Goal: Information Seeking & Learning: Learn about a topic

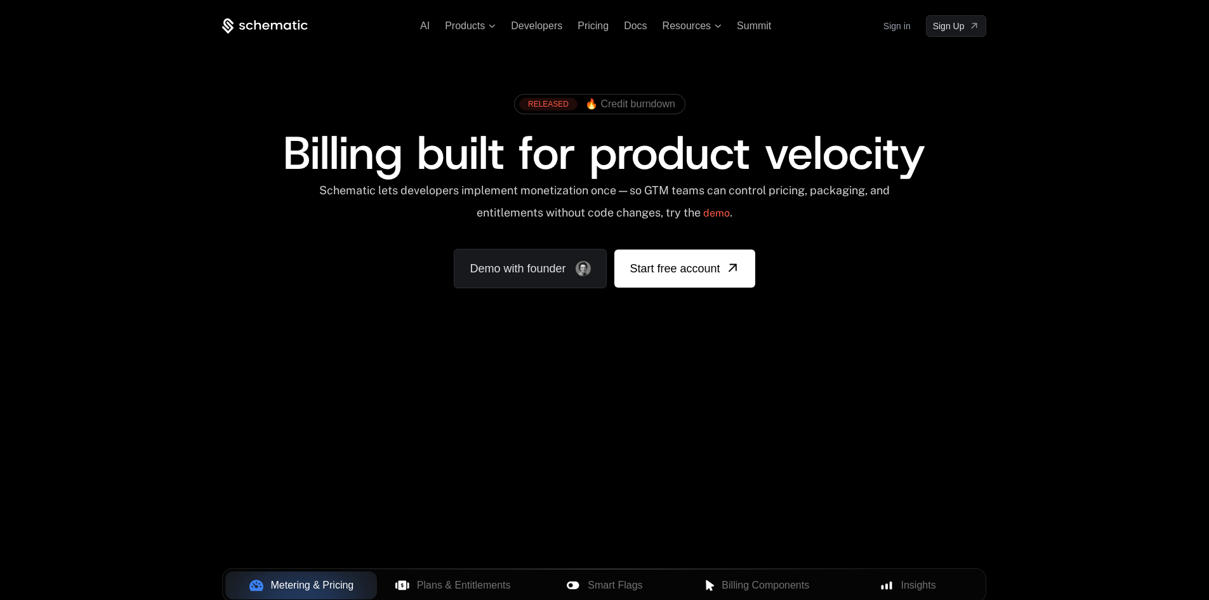
click at [748, 577] on span "Billing Components" at bounding box center [765, 584] width 88 height 15
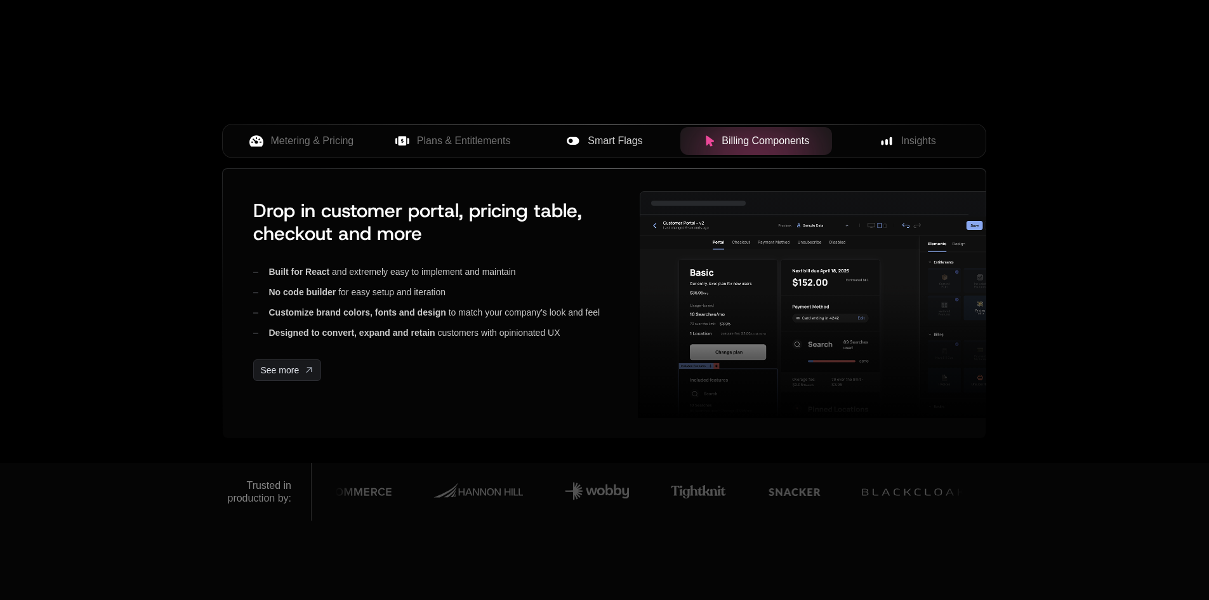
click at [593, 136] on span "Smart Flags" at bounding box center [615, 140] width 55 height 15
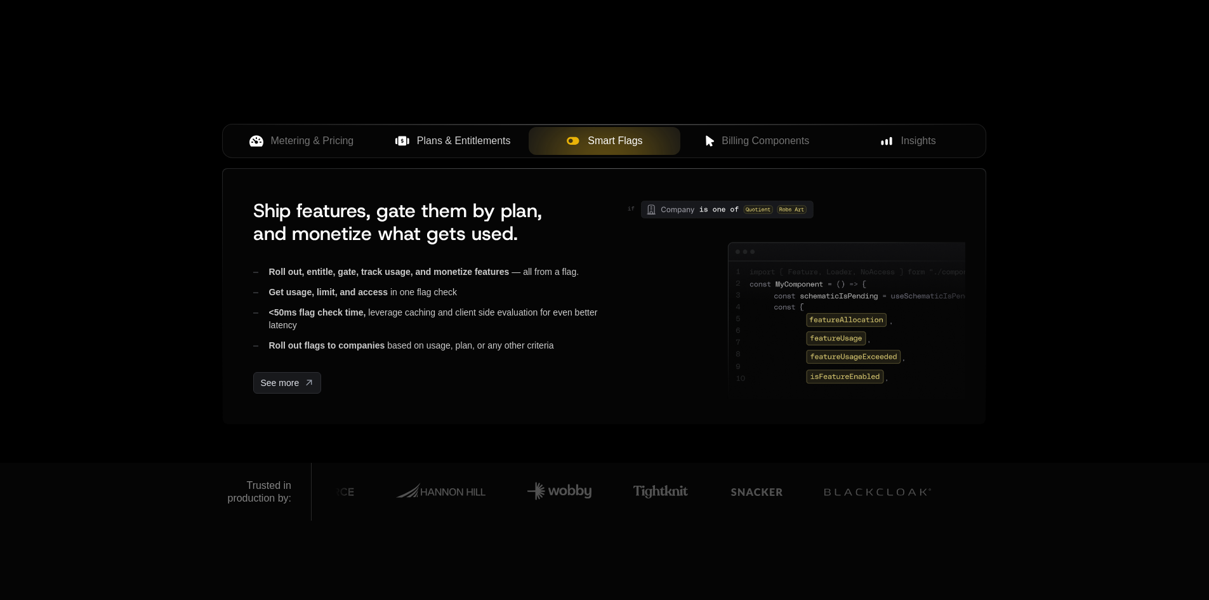
click at [479, 141] on span "Plans & Entitlements" at bounding box center [464, 140] width 94 height 15
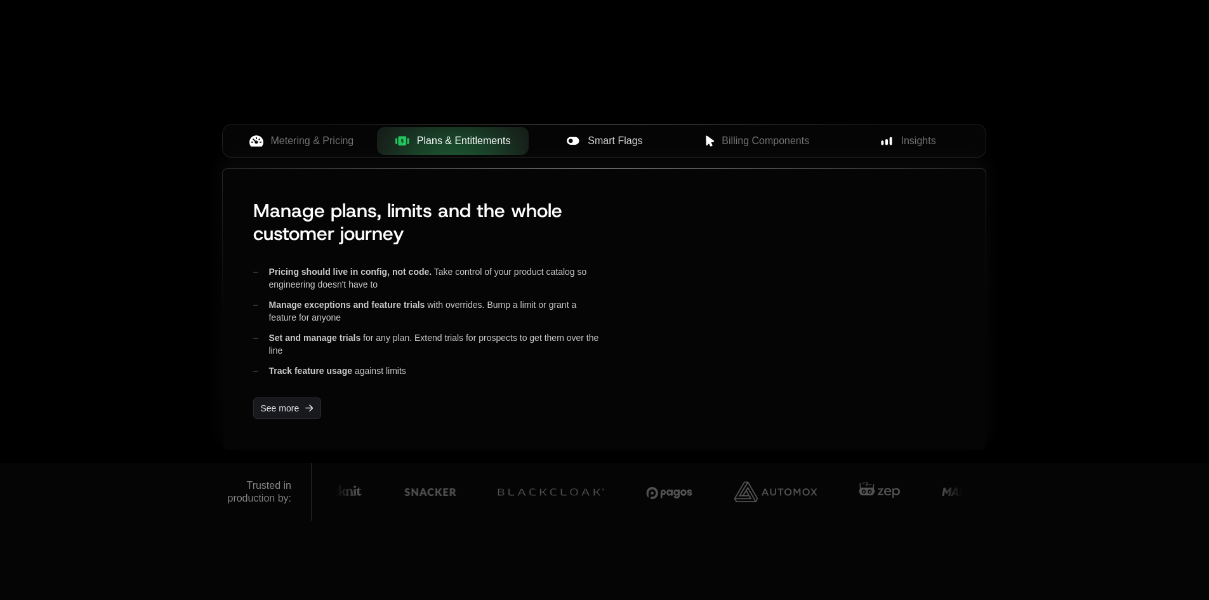
drag, startPoint x: 775, startPoint y: 282, endPoint x: 753, endPoint y: 269, distance: 25.4
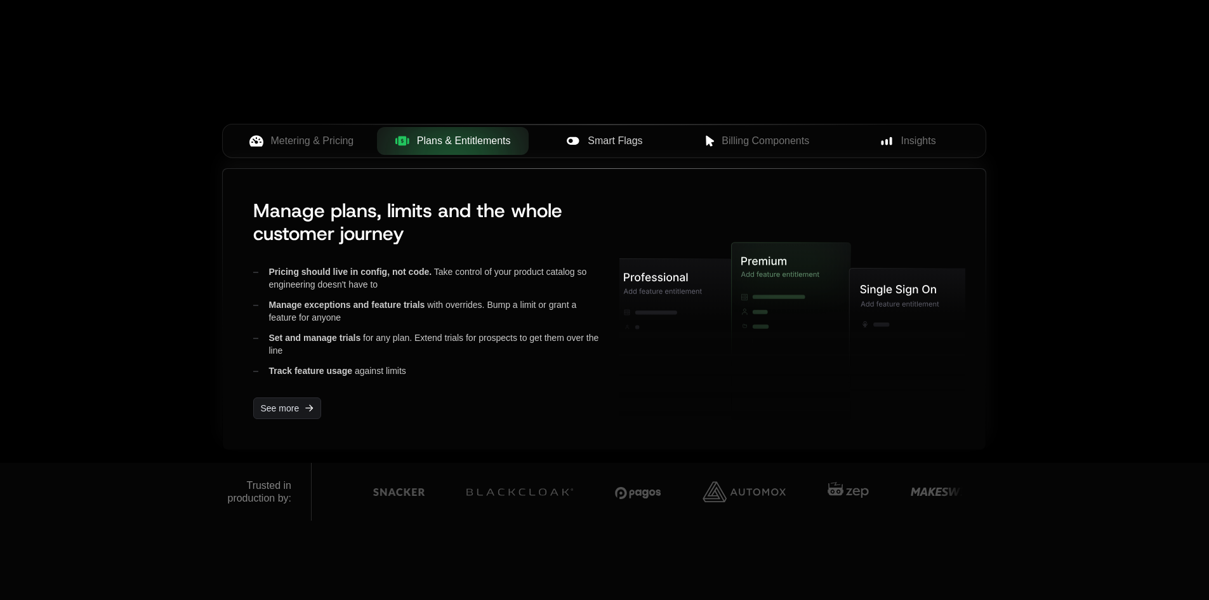
drag, startPoint x: 753, startPoint y: 269, endPoint x: 721, endPoint y: 296, distance: 41.8
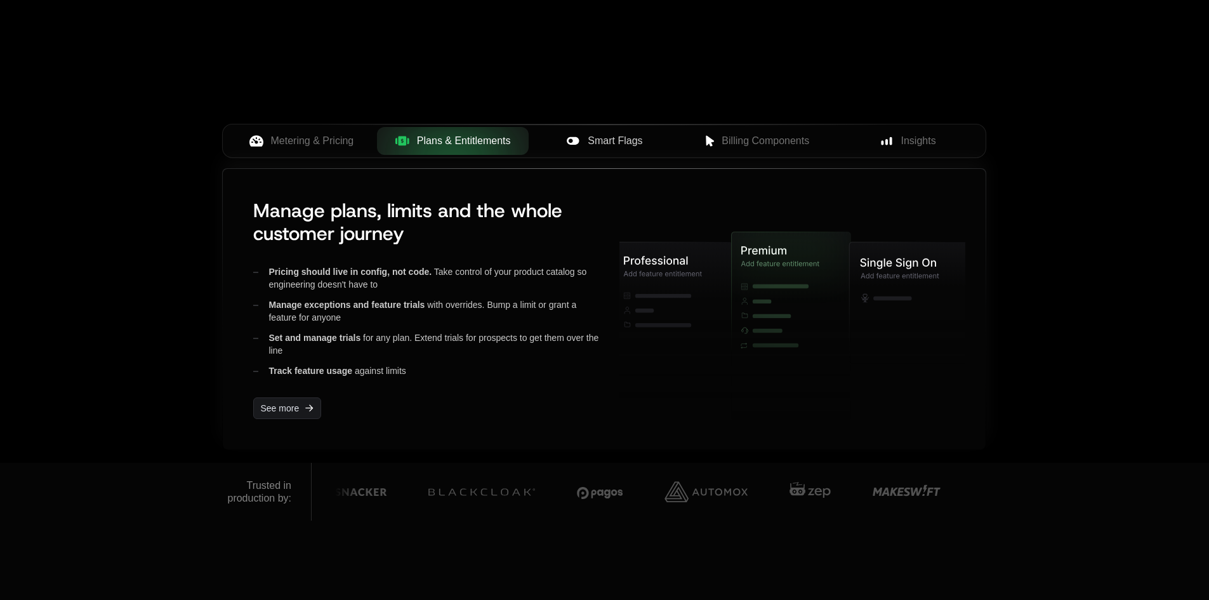
drag, startPoint x: 721, startPoint y: 296, endPoint x: 695, endPoint y: 291, distance: 26.6
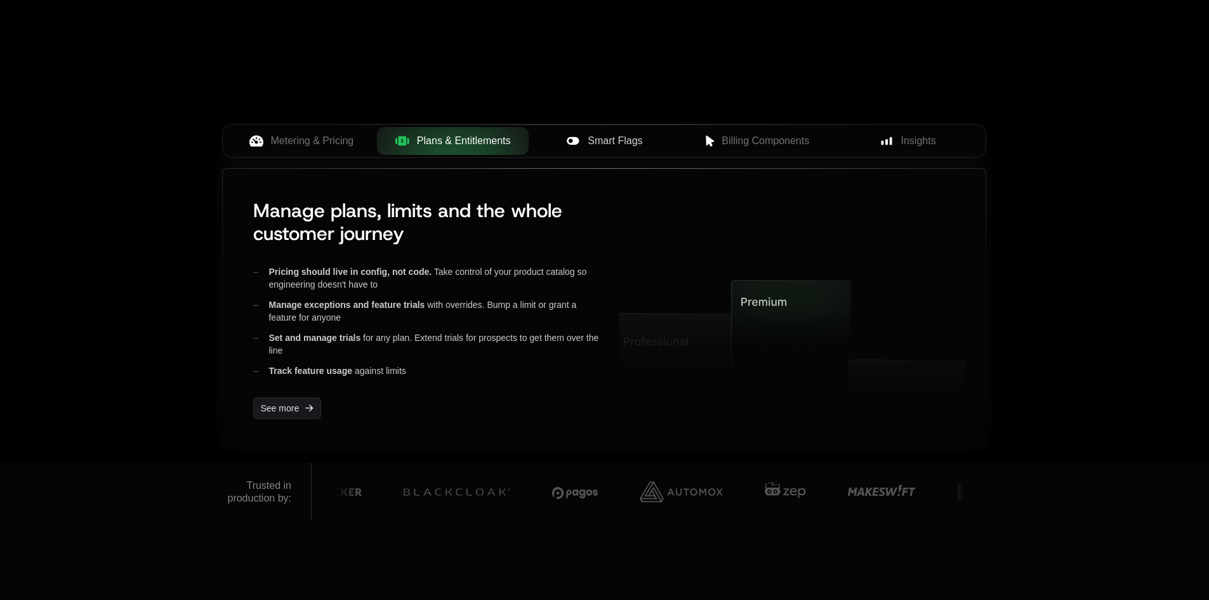
drag, startPoint x: 695, startPoint y: 291, endPoint x: 766, endPoint y: 268, distance: 74.0
click at [766, 268] on icon at bounding box center [792, 309] width 623 height 303
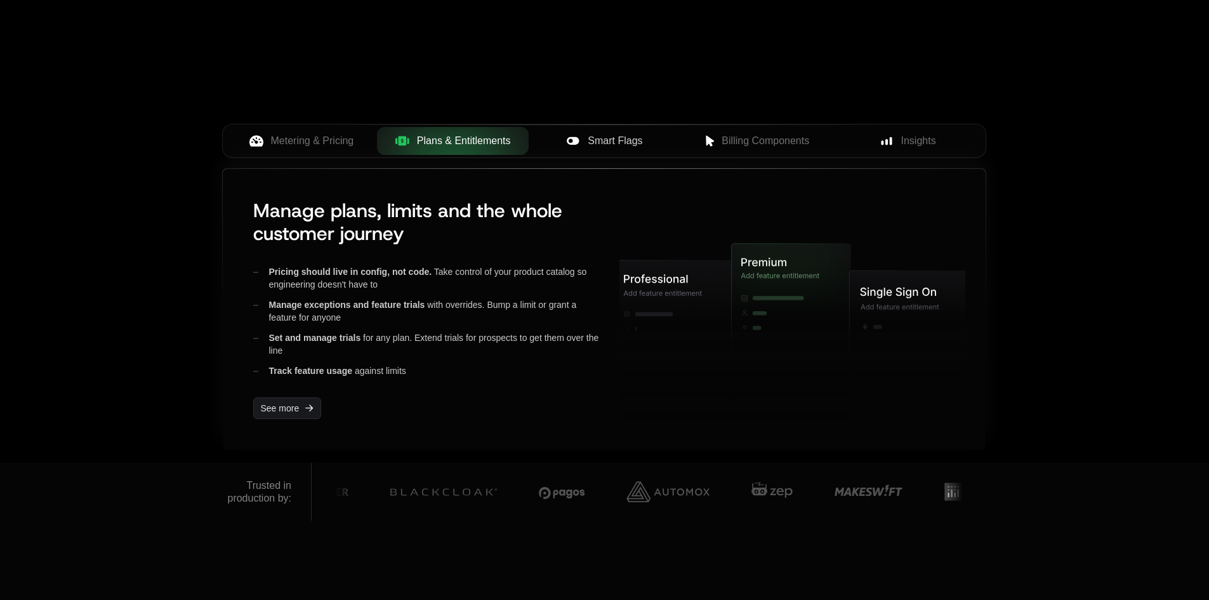
click at [766, 268] on icon at bounding box center [788, 330] width 111 height 172
click at [766, 268] on icon at bounding box center [788, 323] width 111 height 172
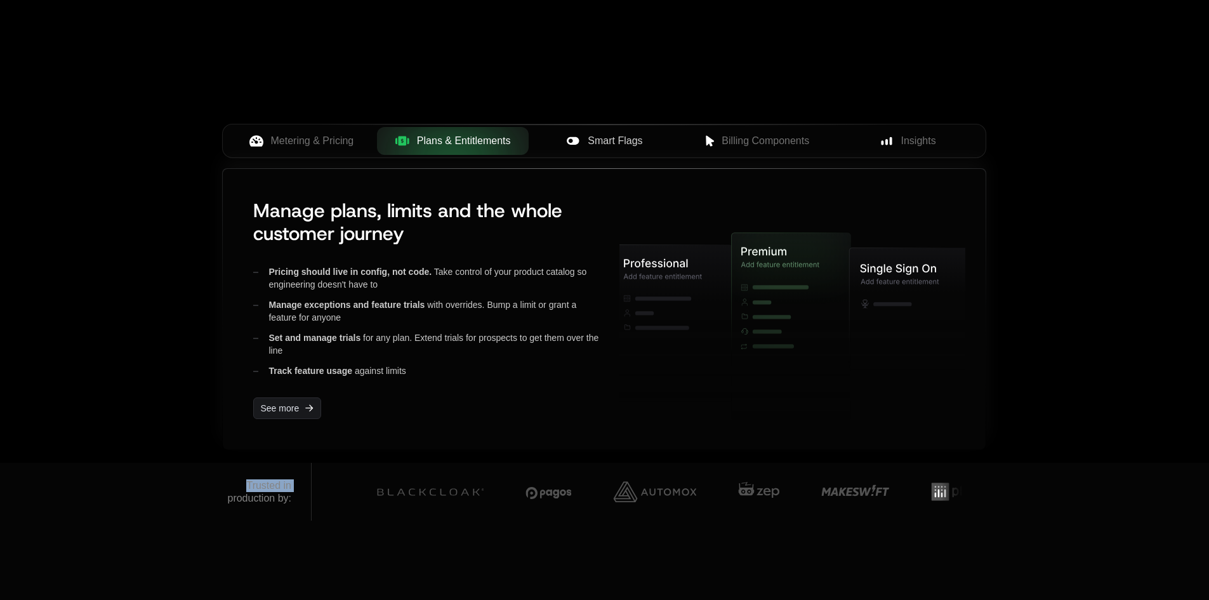
click at [766, 268] on icon at bounding box center [788, 319] width 111 height 172
click at [764, 253] on icon at bounding box center [788, 318] width 111 height 172
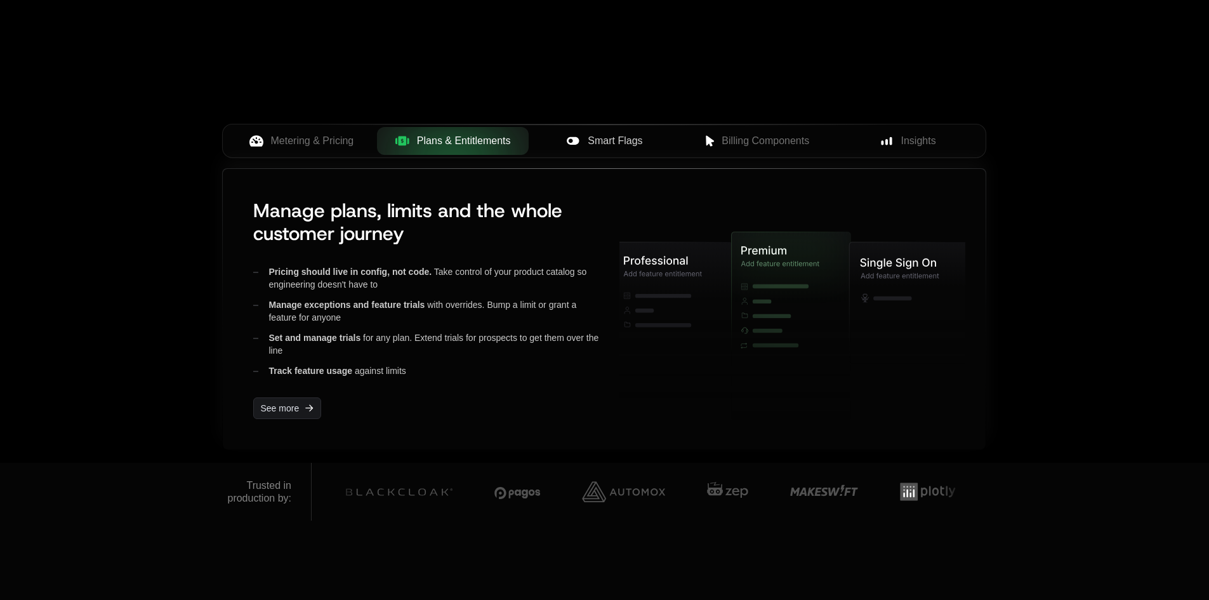
click at [764, 253] on icon at bounding box center [792, 309] width 623 height 303
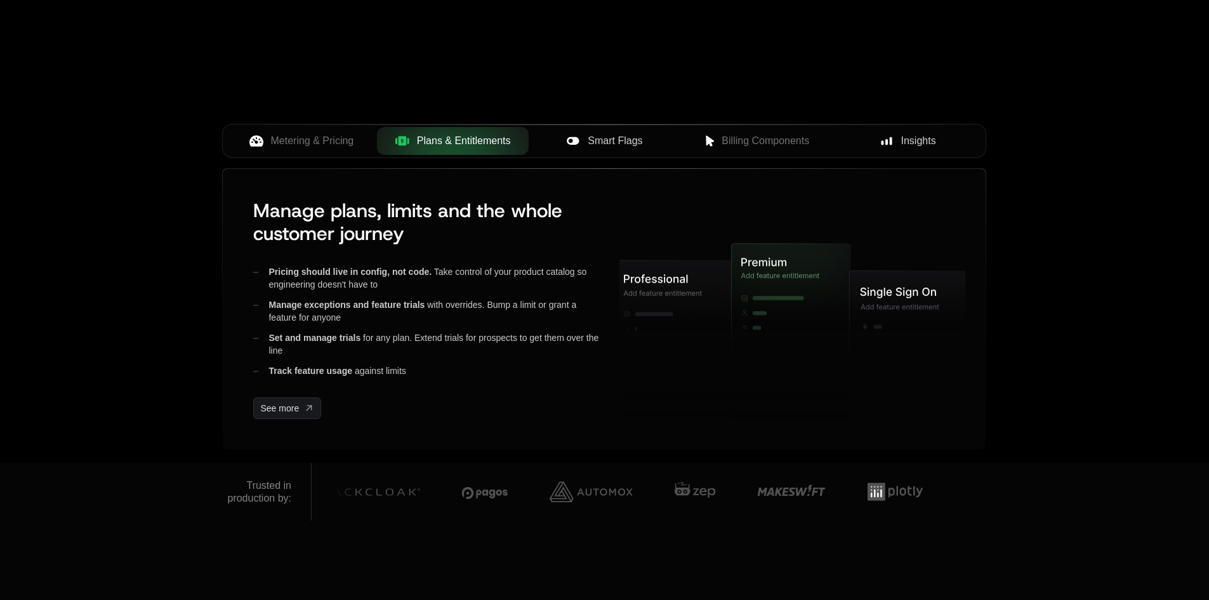
click at [909, 145] on span "Insights" at bounding box center [918, 140] width 35 height 15
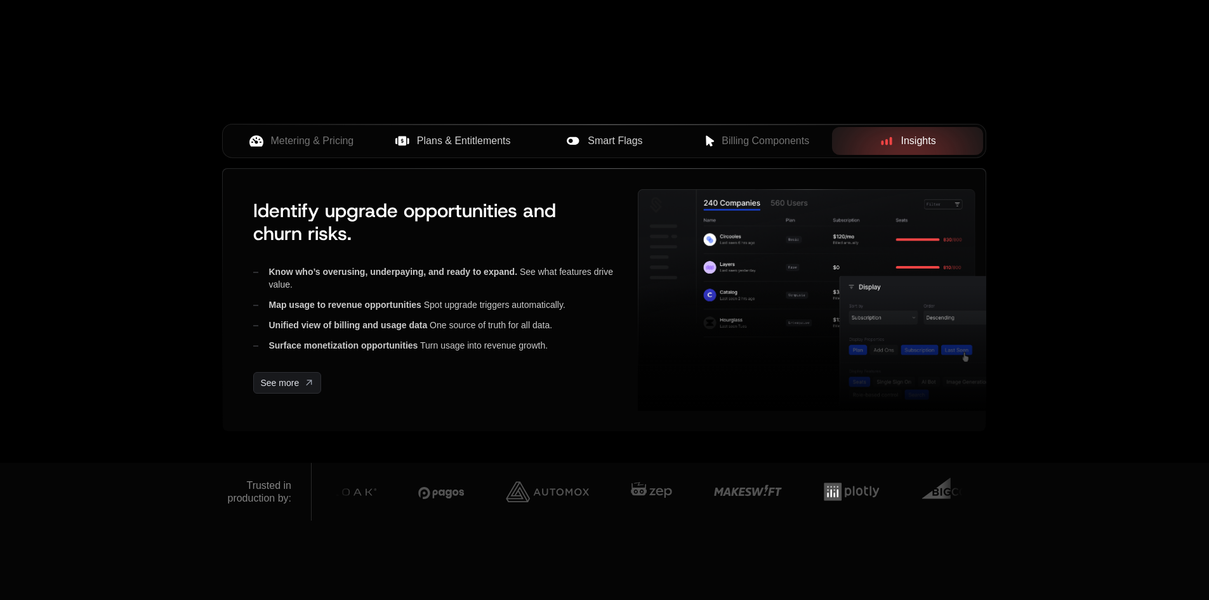
click at [470, 146] on span "Plans & Entitlements" at bounding box center [464, 140] width 94 height 15
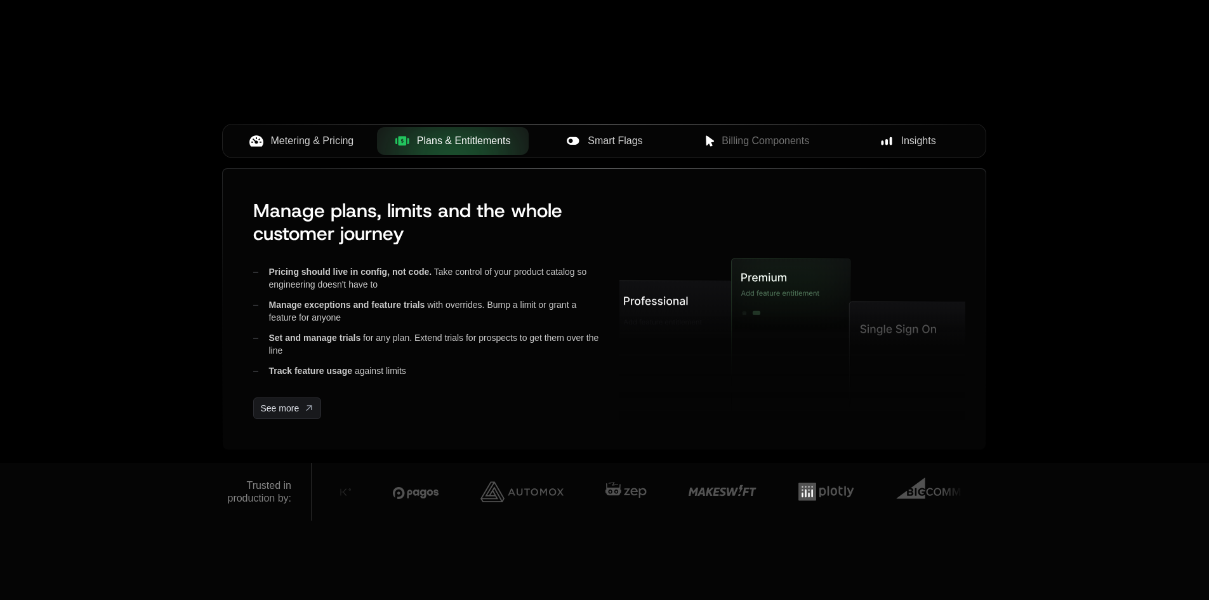
click at [338, 143] on span "Metering & Pricing" at bounding box center [312, 140] width 83 height 15
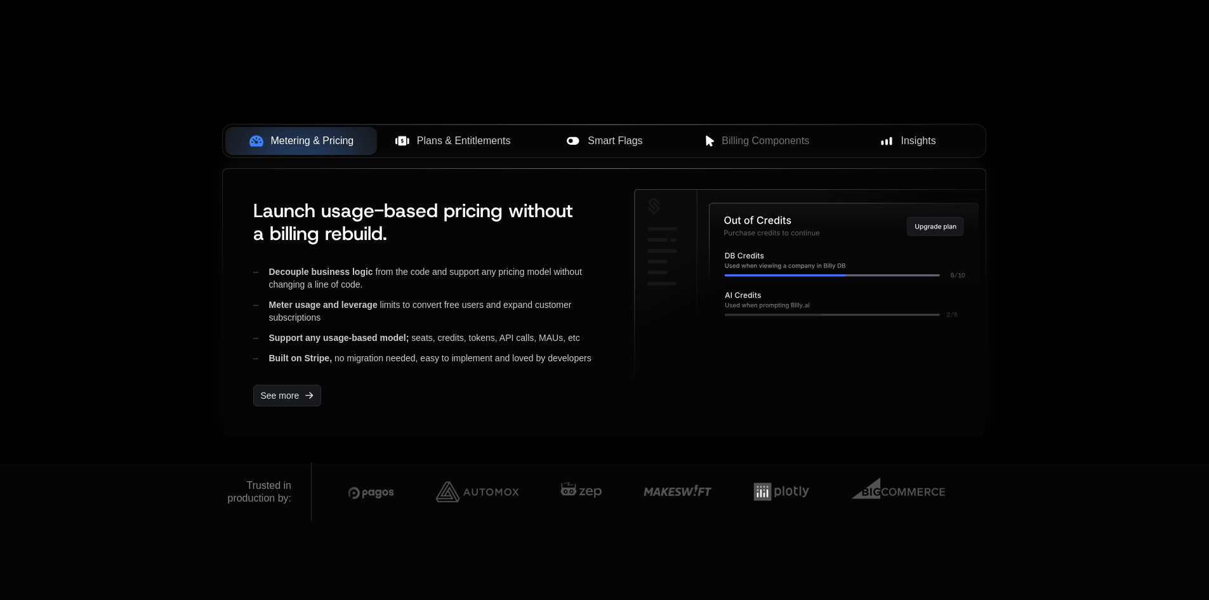
drag, startPoint x: 798, startPoint y: 238, endPoint x: 886, endPoint y: 238, distance: 88.2
click at [886, 238] on icon at bounding box center [843, 243] width 269 height 81
drag, startPoint x: 751, startPoint y: 219, endPoint x: 840, endPoint y: 213, distance: 89.0
click at [850, 213] on g at bounding box center [814, 287] width 359 height 195
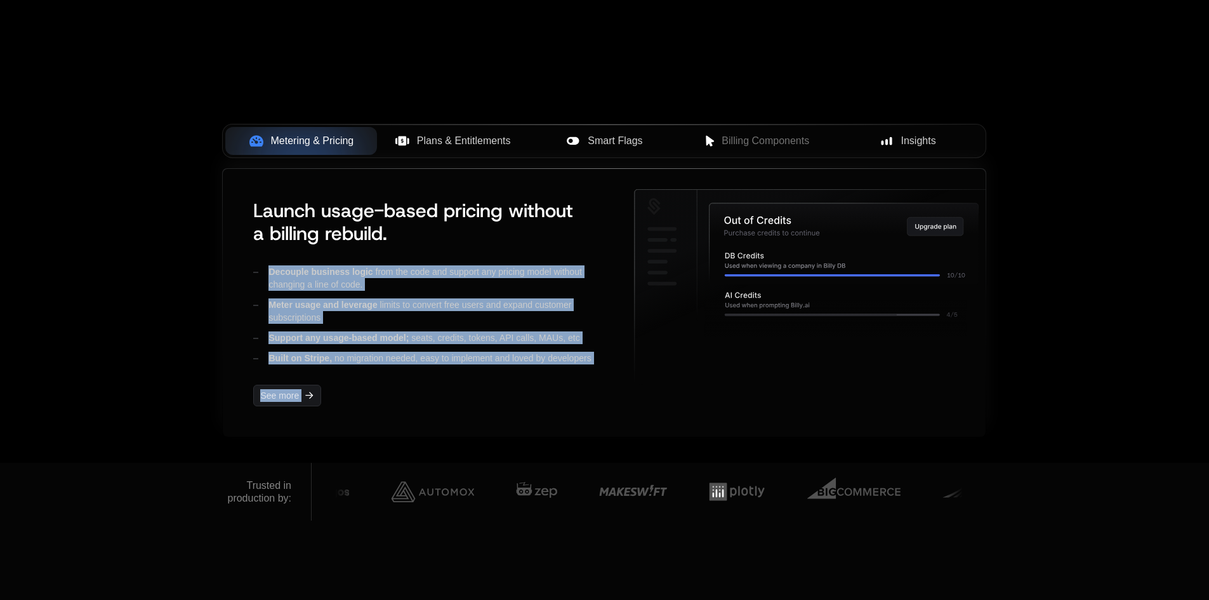
drag, startPoint x: 688, startPoint y: 199, endPoint x: 645, endPoint y: 251, distance: 67.6
click at [598, 231] on div "Launch usage-based pricing without a billing rebuild. Decouple business logic f…" at bounding box center [604, 302] width 722 height 227
click at [726, 247] on icon at bounding box center [843, 243] width 269 height 81
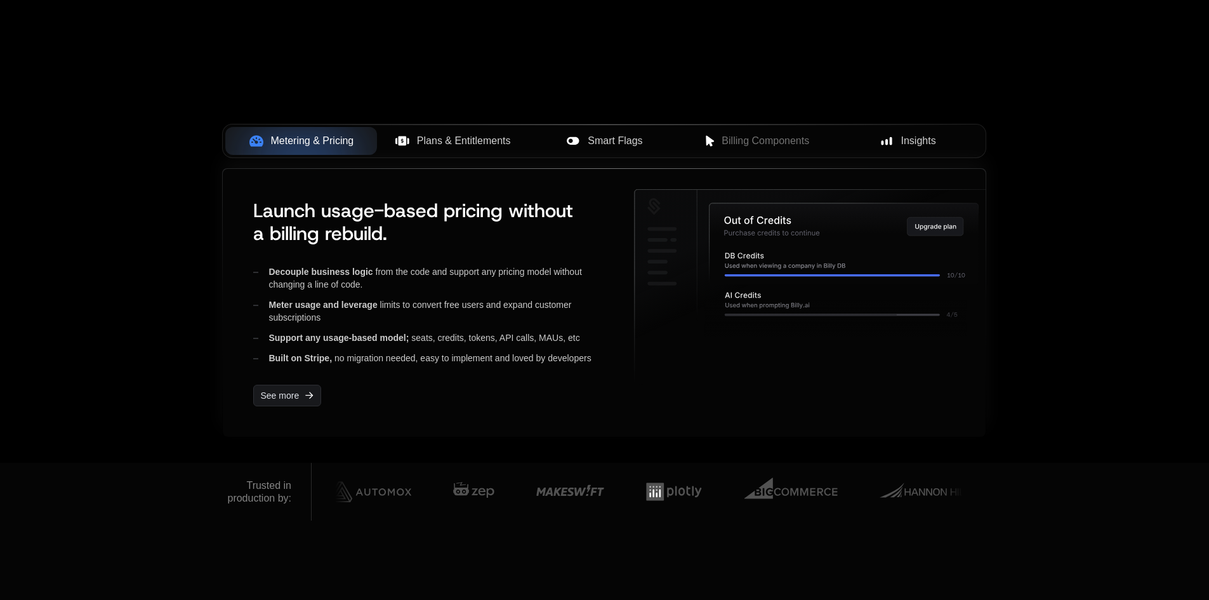
drag, startPoint x: 763, startPoint y: 234, endPoint x: 749, endPoint y: 206, distance: 31.2
click at [749, 206] on icon at bounding box center [843, 243] width 269 height 81
drag, startPoint x: 749, startPoint y: 212, endPoint x: 749, endPoint y: 313, distance: 101.5
click at [749, 313] on g at bounding box center [814, 287] width 359 height 195
drag, startPoint x: 691, startPoint y: 221, endPoint x: 707, endPoint y: 318, distance: 97.7
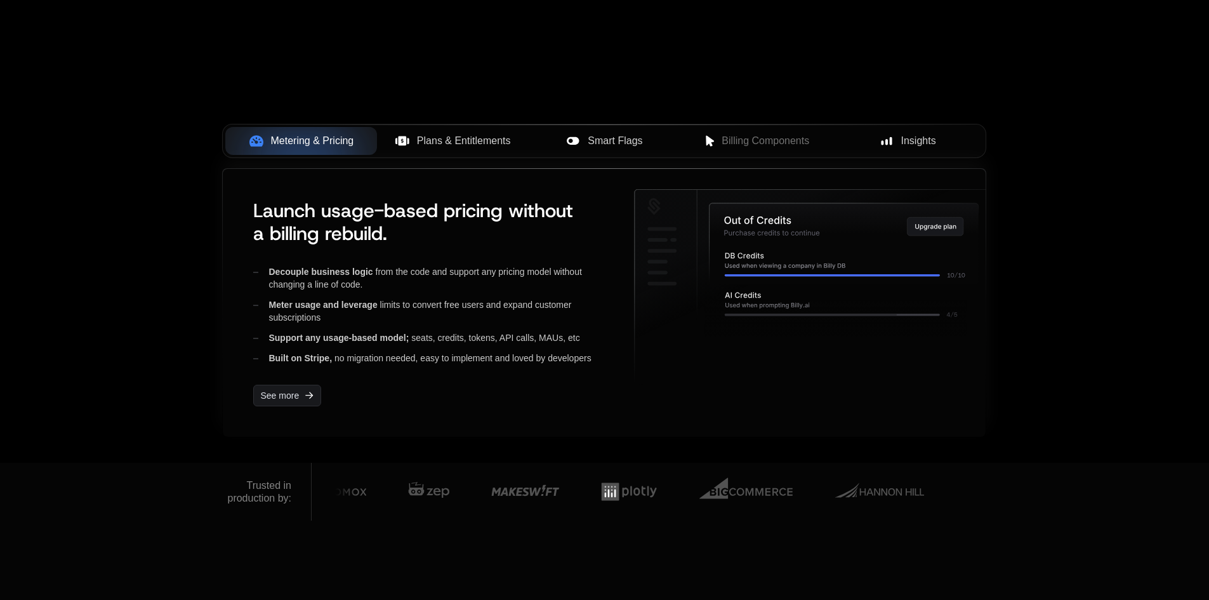
click at [707, 318] on g at bounding box center [814, 287] width 359 height 195
drag, startPoint x: 669, startPoint y: 214, endPoint x: 722, endPoint y: 317, distance: 115.5
click at [719, 319] on g at bounding box center [814, 287] width 359 height 195
drag, startPoint x: 770, startPoint y: 221, endPoint x: 814, endPoint y: 285, distance: 78.0
click at [771, 304] on g at bounding box center [814, 287] width 359 height 195
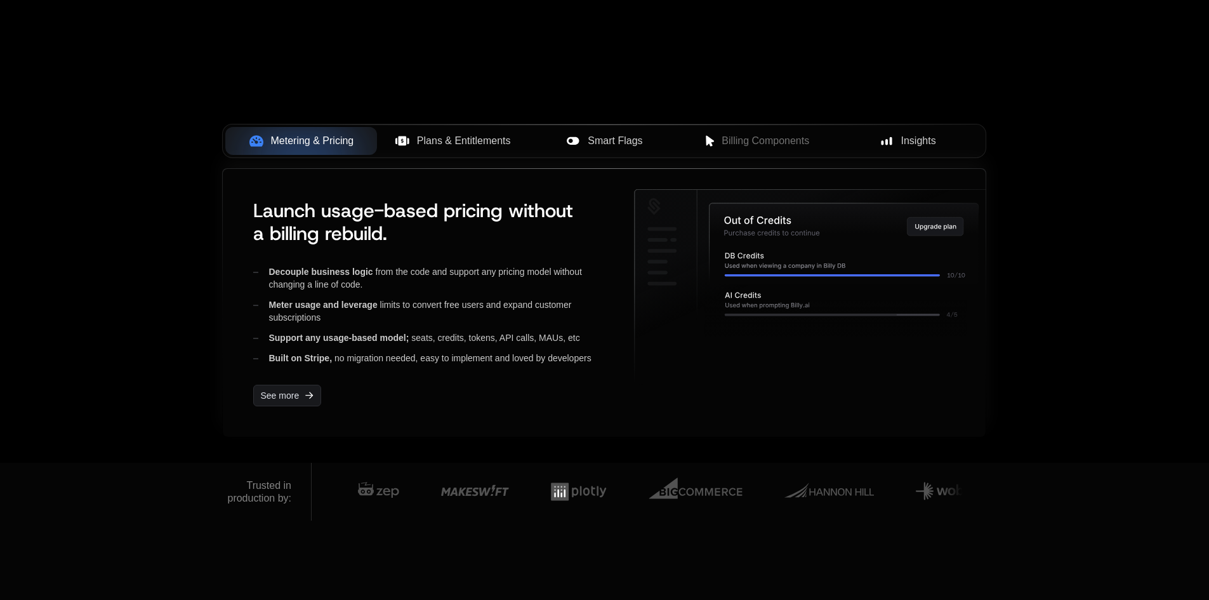
click at [920, 228] on icon "Upgrade plan" at bounding box center [921, 227] width 3 height 5
drag, startPoint x: 851, startPoint y: 213, endPoint x: 629, endPoint y: 215, distance: 222.1
click at [629, 215] on div "Launch usage-based pricing without a billing rebuild. Decouple business logic f…" at bounding box center [604, 302] width 722 height 227
drag, startPoint x: 704, startPoint y: 200, endPoint x: 624, endPoint y: 212, distance: 80.9
click at [624, 212] on div "Launch usage-based pricing without a billing rebuild. Decouple business logic f…" at bounding box center [604, 302] width 722 height 227
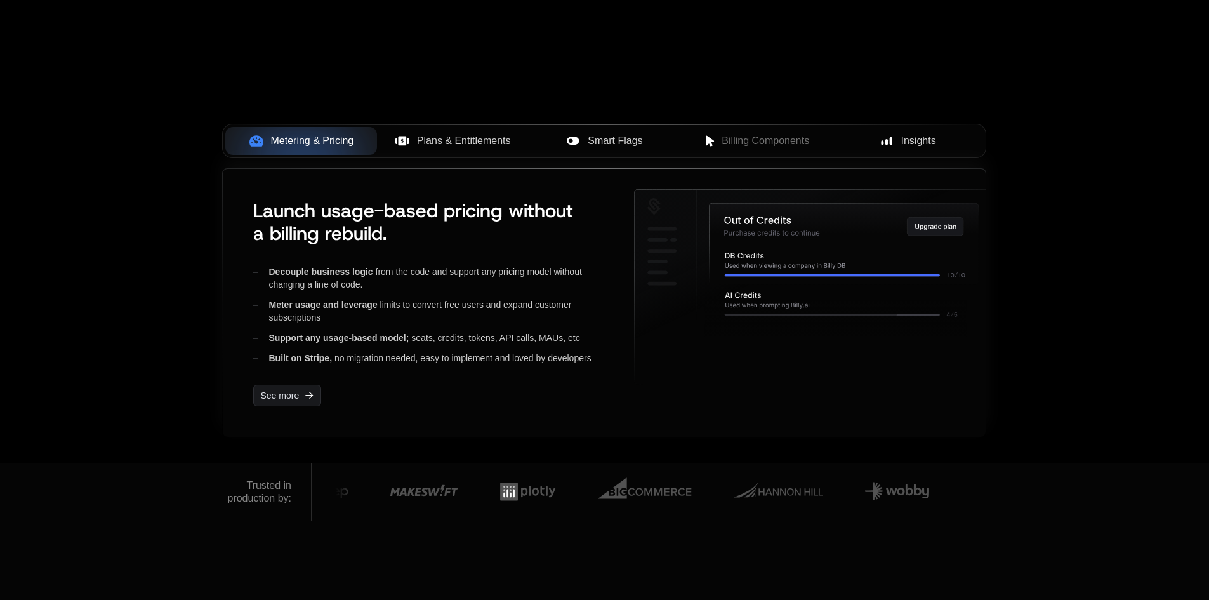
drag, startPoint x: 659, startPoint y: 199, endPoint x: 669, endPoint y: 293, distance: 95.0
click at [669, 293] on icon at bounding box center [814, 287] width 359 height 195
drag, startPoint x: 695, startPoint y: 219, endPoint x: 806, endPoint y: 230, distance: 111.6
click at [806, 230] on g at bounding box center [814, 287] width 359 height 195
drag, startPoint x: 790, startPoint y: 201, endPoint x: 694, endPoint y: 224, distance: 98.7
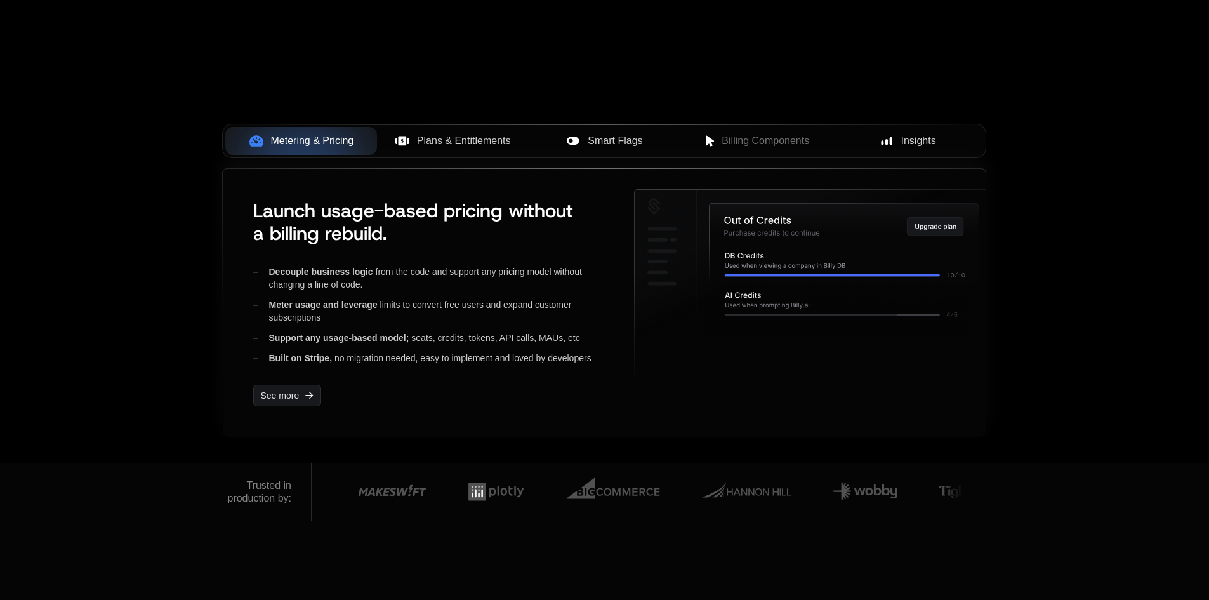
click at [694, 224] on icon at bounding box center [814, 287] width 359 height 195
drag, startPoint x: 716, startPoint y: 247, endPoint x: 832, endPoint y: 249, distance: 116.1
click at [832, 249] on icon at bounding box center [843, 243] width 269 height 81
drag, startPoint x: 799, startPoint y: 232, endPoint x: 711, endPoint y: 211, distance: 90.7
click at [711, 211] on icon at bounding box center [843, 243] width 269 height 81
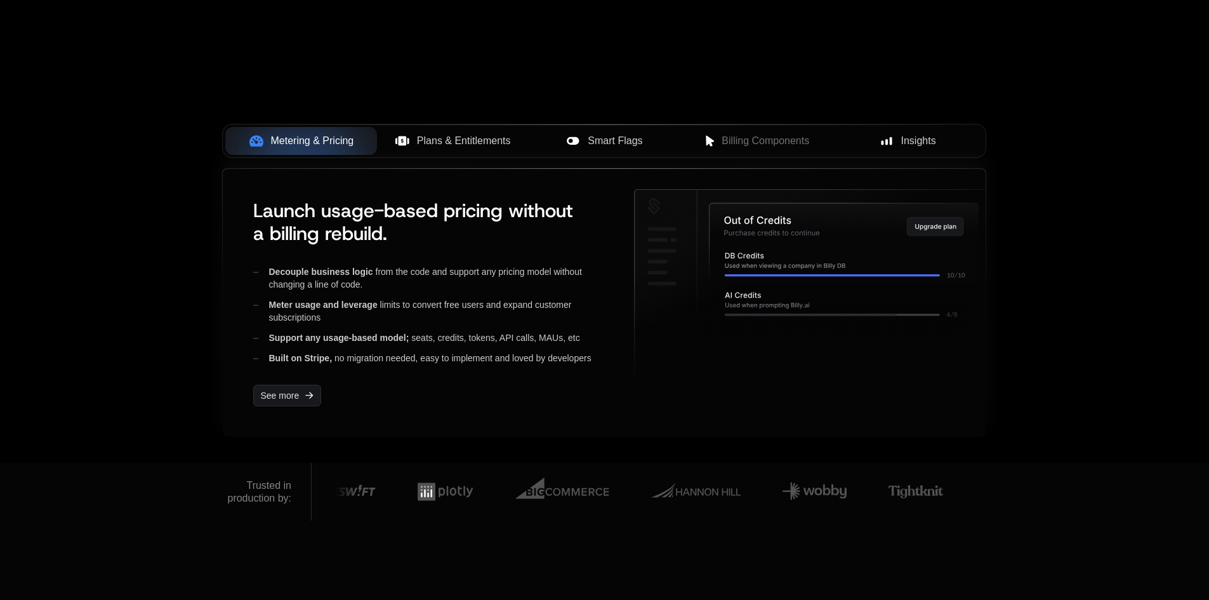
drag, startPoint x: 711, startPoint y: 211, endPoint x: 812, endPoint y: 221, distance: 101.3
click at [715, 244] on icon at bounding box center [843, 243] width 269 height 81
drag, startPoint x: 812, startPoint y: 221, endPoint x: 920, endPoint y: 204, distance: 109.9
click at [890, 206] on icon at bounding box center [843, 243] width 269 height 81
click at [932, 204] on icon at bounding box center [843, 243] width 269 height 81
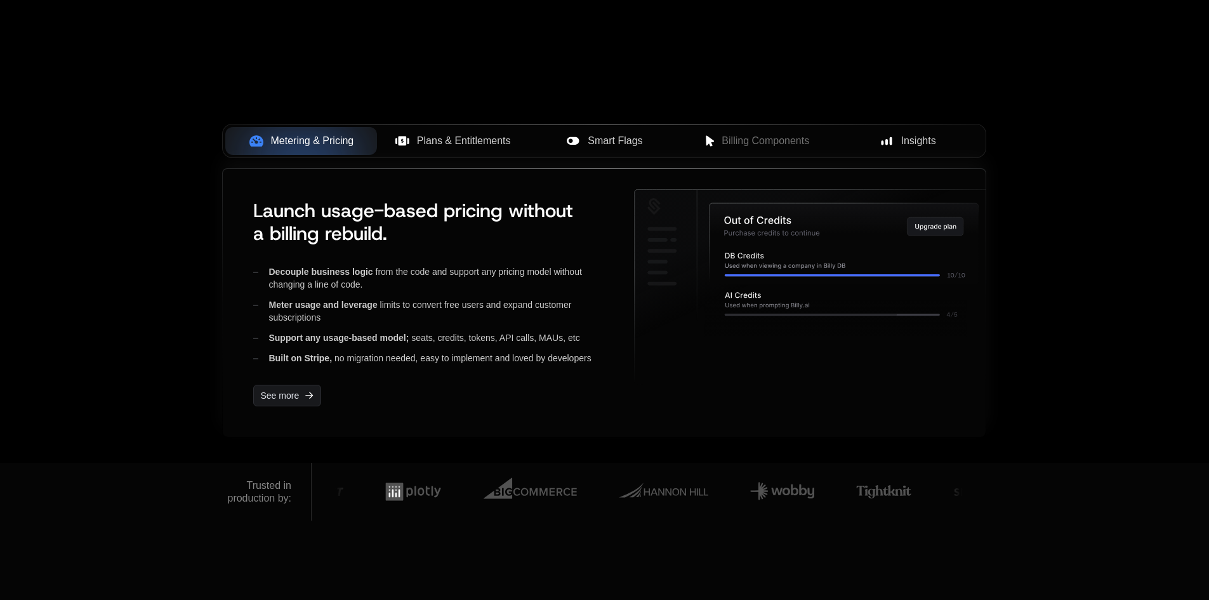
drag, startPoint x: 916, startPoint y: 204, endPoint x: 690, endPoint y: 199, distance: 226.6
click at [690, 199] on g at bounding box center [814, 287] width 359 height 195
drag, startPoint x: 690, startPoint y: 199, endPoint x: 698, endPoint y: 256, distance: 57.7
click at [688, 261] on icon at bounding box center [814, 287] width 359 height 195
drag, startPoint x: 761, startPoint y: 227, endPoint x: 849, endPoint y: 220, distance: 88.5
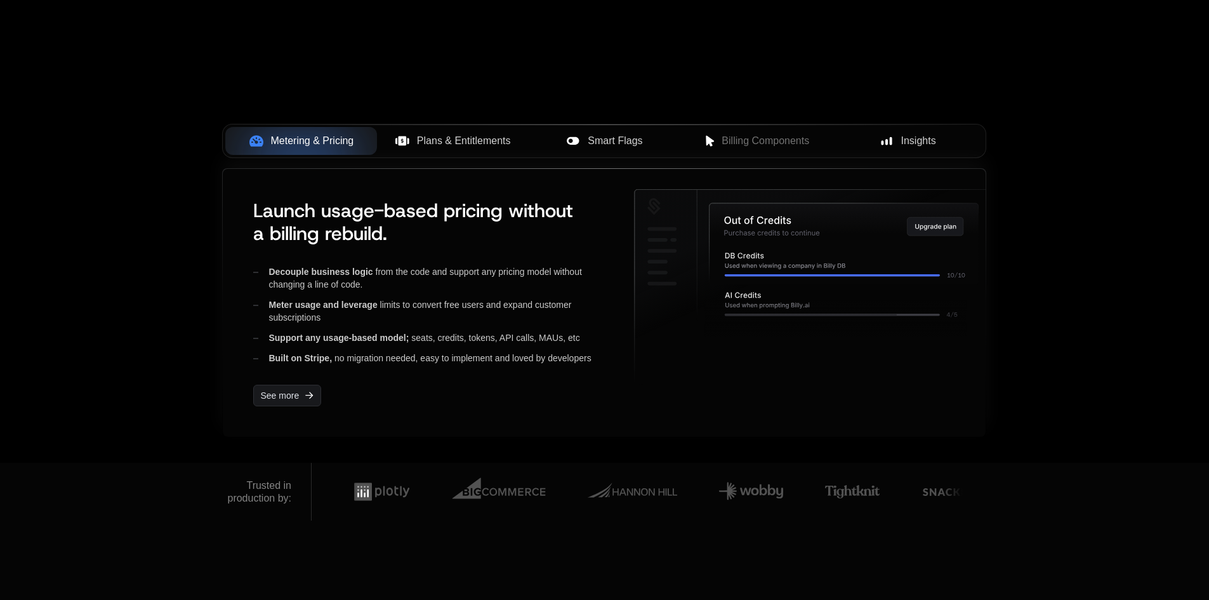
click at [849, 220] on icon at bounding box center [843, 243] width 269 height 81
drag, startPoint x: 839, startPoint y: 221, endPoint x: 693, endPoint y: 195, distance: 148.2
click at [693, 195] on g at bounding box center [814, 287] width 359 height 195
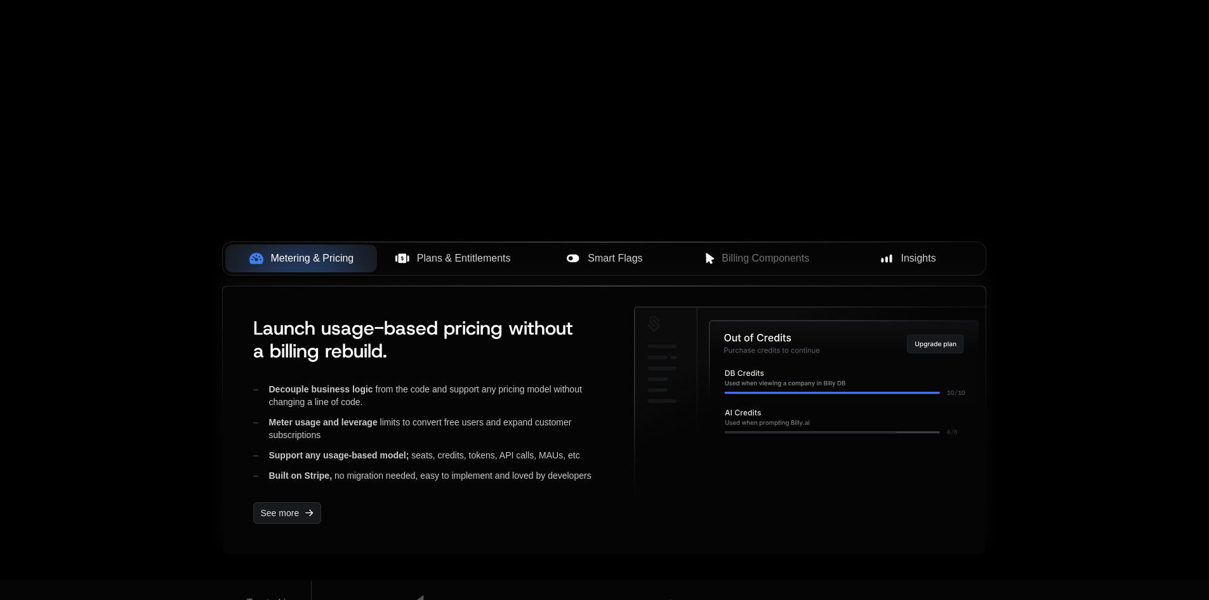
scroll to position [190, 0]
